Goal: Contribute content: Contribute content

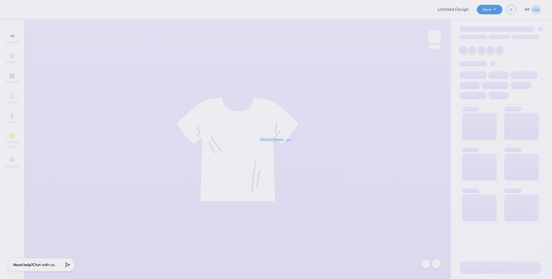
type input "Loretto Academy Merch 2025!"
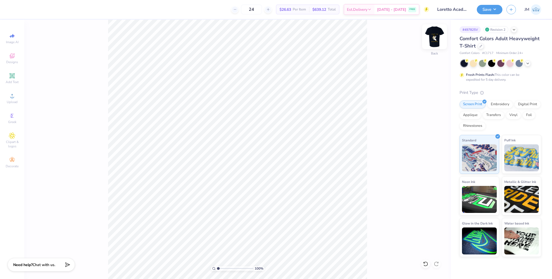
click at [434, 39] on img at bounding box center [435, 37] width 22 height 22
click at [435, 38] on img at bounding box center [435, 37] width 22 height 22
click at [17, 100] on span "Upload" at bounding box center [12, 102] width 11 height 4
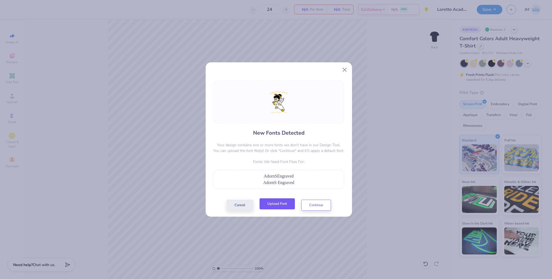
click at [281, 209] on button "Upload Font" at bounding box center [277, 203] width 35 height 11
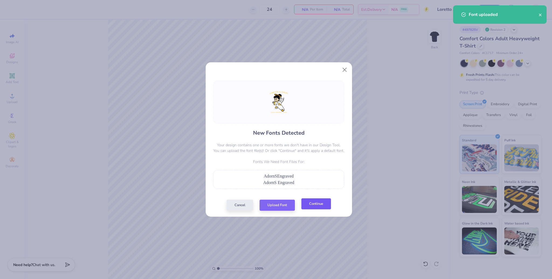
click at [323, 203] on button "Continue" at bounding box center [317, 203] width 30 height 11
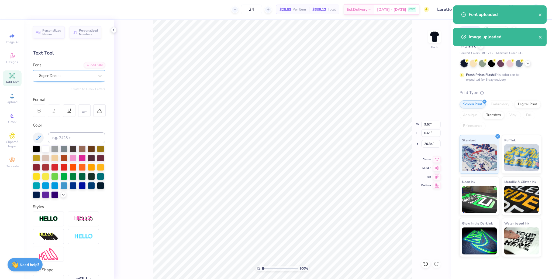
click at [62, 77] on div "Super Dream" at bounding box center [67, 75] width 57 height 8
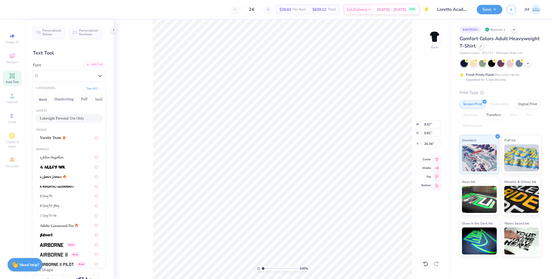
click at [93, 64] on div "Add Font" at bounding box center [94, 65] width 21 height 6
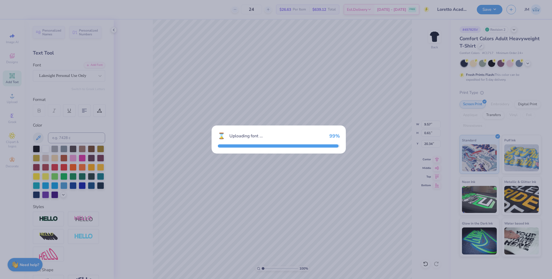
type input "12.28"
type input "0.77"
type input "20.29"
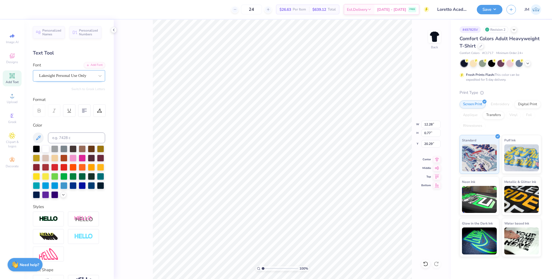
click at [71, 77] on div "Lakesight Personal Use Only" at bounding box center [67, 75] width 57 height 8
click at [90, 64] on div "Add Font" at bounding box center [94, 65] width 21 height 6
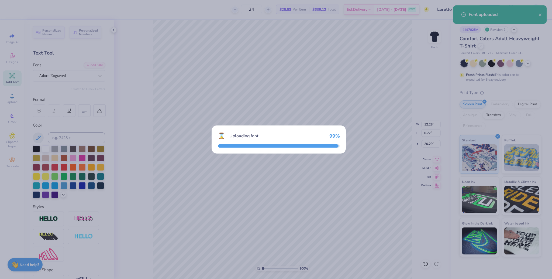
type input "13.21"
type input "0.63"
type input "20.36"
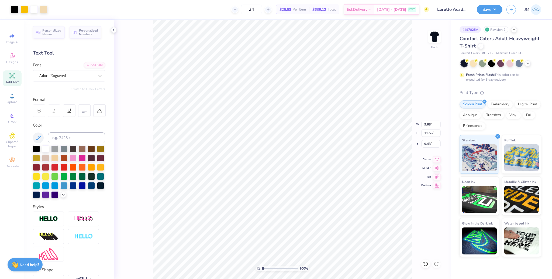
type input "9.68"
type input "11.56"
type input "5.85"
click at [437, 159] on icon at bounding box center [438, 158] width 4 height 5
type input "9.02"
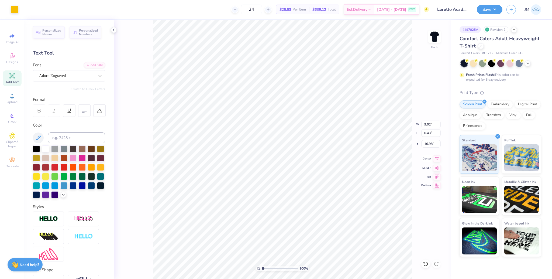
type input "0.43"
type input "16.98"
click at [437, 158] on icon at bounding box center [438, 158] width 8 height 6
click at [294, 217] on li "Group" at bounding box center [296, 219] width 42 height 11
click at [429, 129] on input "11.56" at bounding box center [431, 133] width 19 height 8
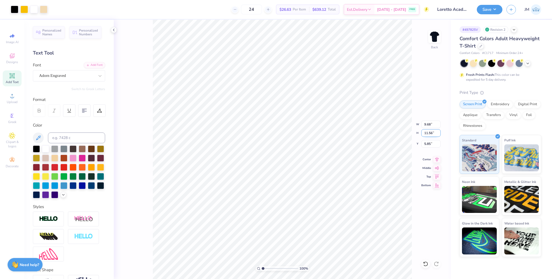
click at [429, 129] on input "11.56" at bounding box center [431, 133] width 19 height 8
type input "15"
type input "12.56"
type input "15.00"
click at [427, 145] on input "4.13" at bounding box center [431, 144] width 19 height 8
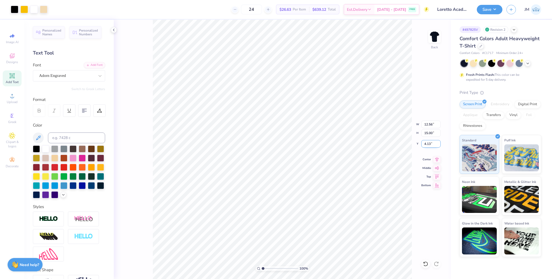
click at [427, 145] on input "4.13" at bounding box center [431, 144] width 19 height 8
type input "3.00"
click at [437, 158] on icon at bounding box center [438, 158] width 8 height 6
click at [494, 6] on button "Save" at bounding box center [490, 8] width 26 height 9
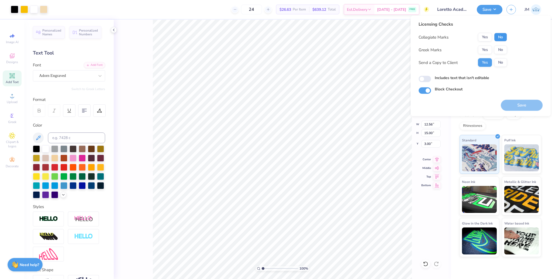
click at [501, 36] on button "No" at bounding box center [500, 37] width 13 height 9
click at [501, 46] on button "No" at bounding box center [500, 50] width 13 height 9
click at [519, 103] on button "Save" at bounding box center [522, 105] width 42 height 11
